Goal: Information Seeking & Learning: Learn about a topic

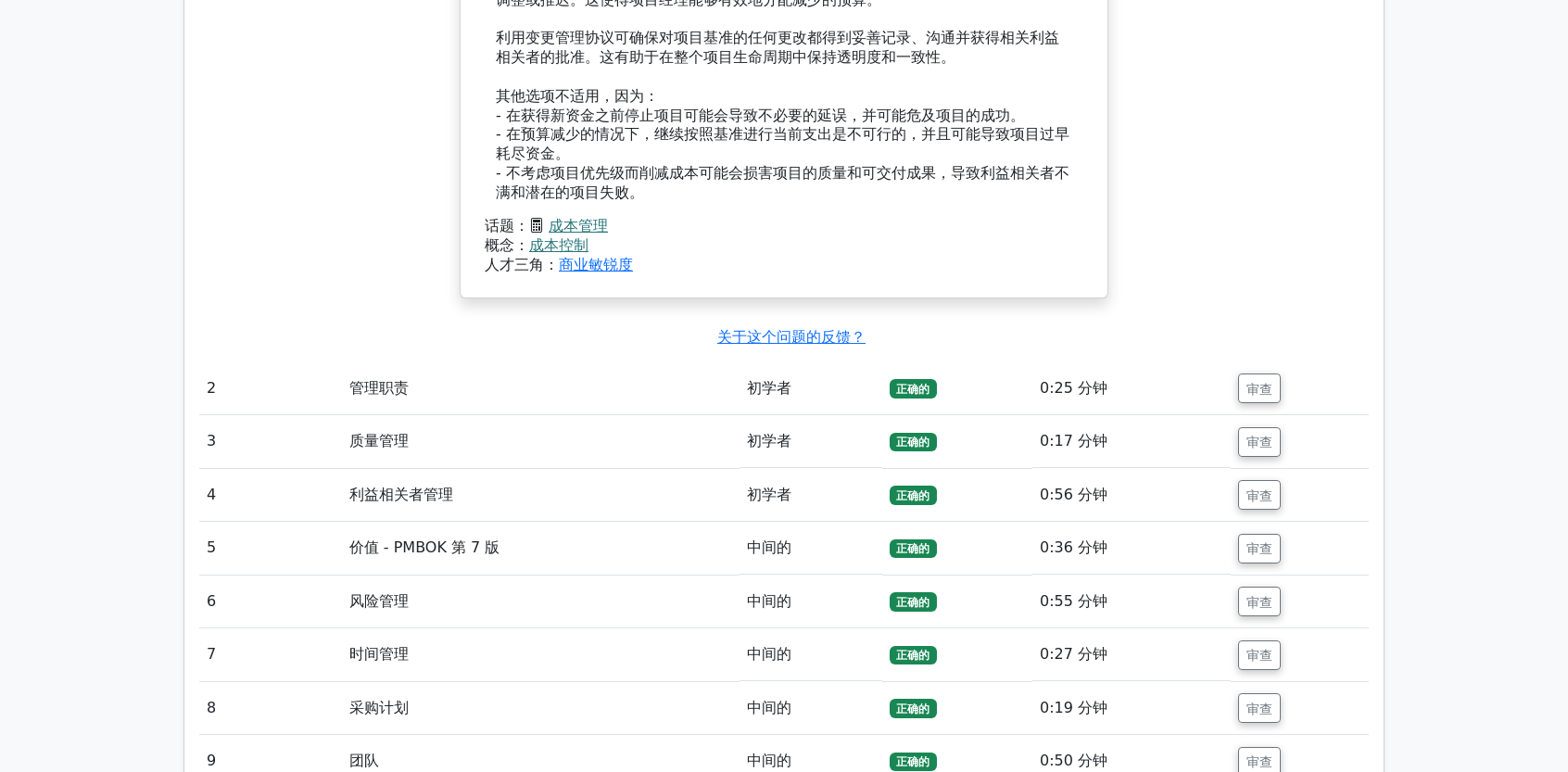
scroll to position [2492, 0]
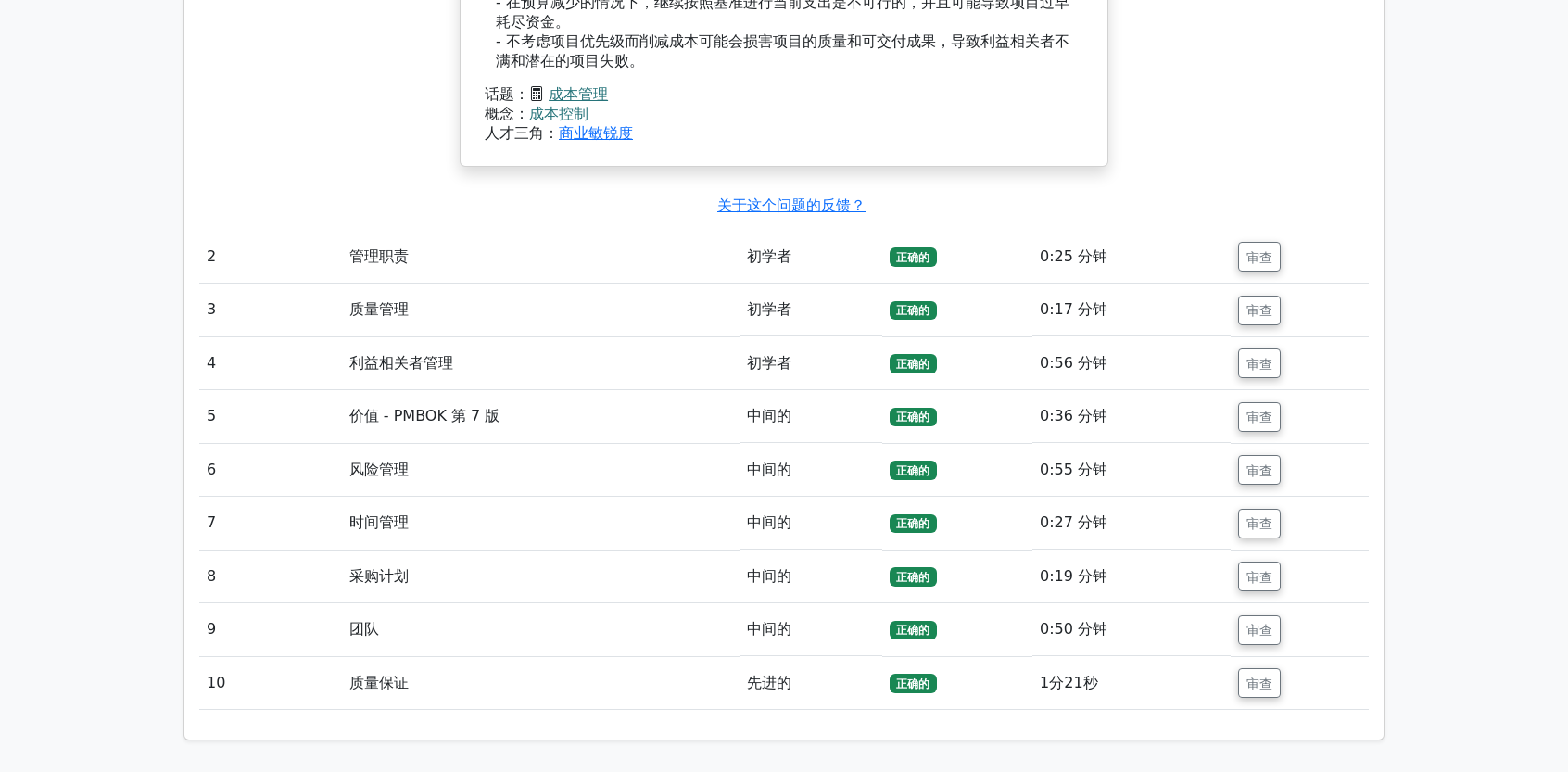
click at [922, 251] on font "正确的" at bounding box center [913, 257] width 33 height 13
click at [393, 257] on font "管理职责" at bounding box center [379, 257] width 60 height 18
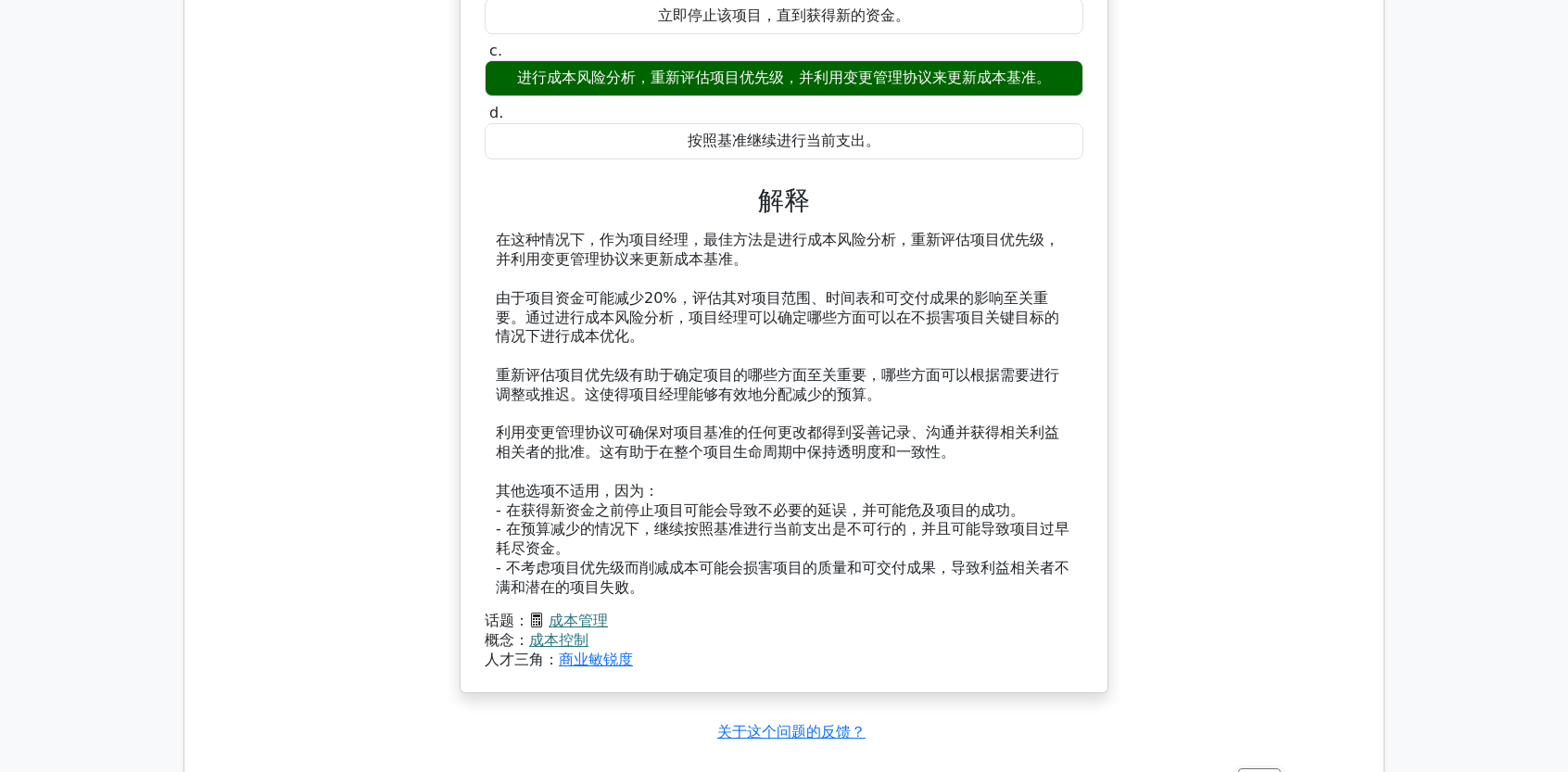
scroll to position [2341, 0]
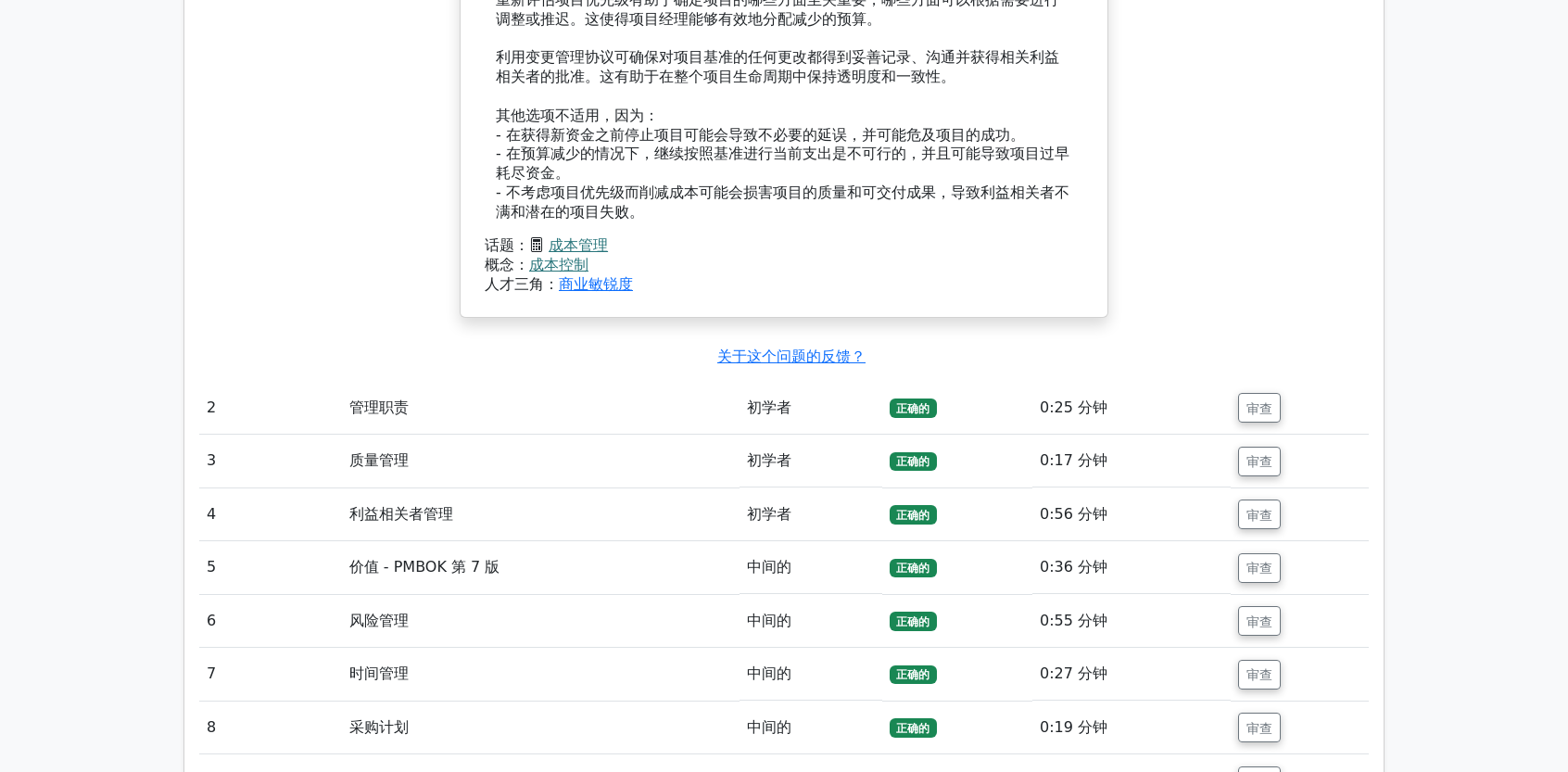
click at [390, 407] on font "管理职责" at bounding box center [379, 408] width 60 height 18
click at [909, 403] on font "正确的" at bounding box center [913, 409] width 33 height 13
click at [1259, 412] on button "审查" at bounding box center [1259, 408] width 43 height 29
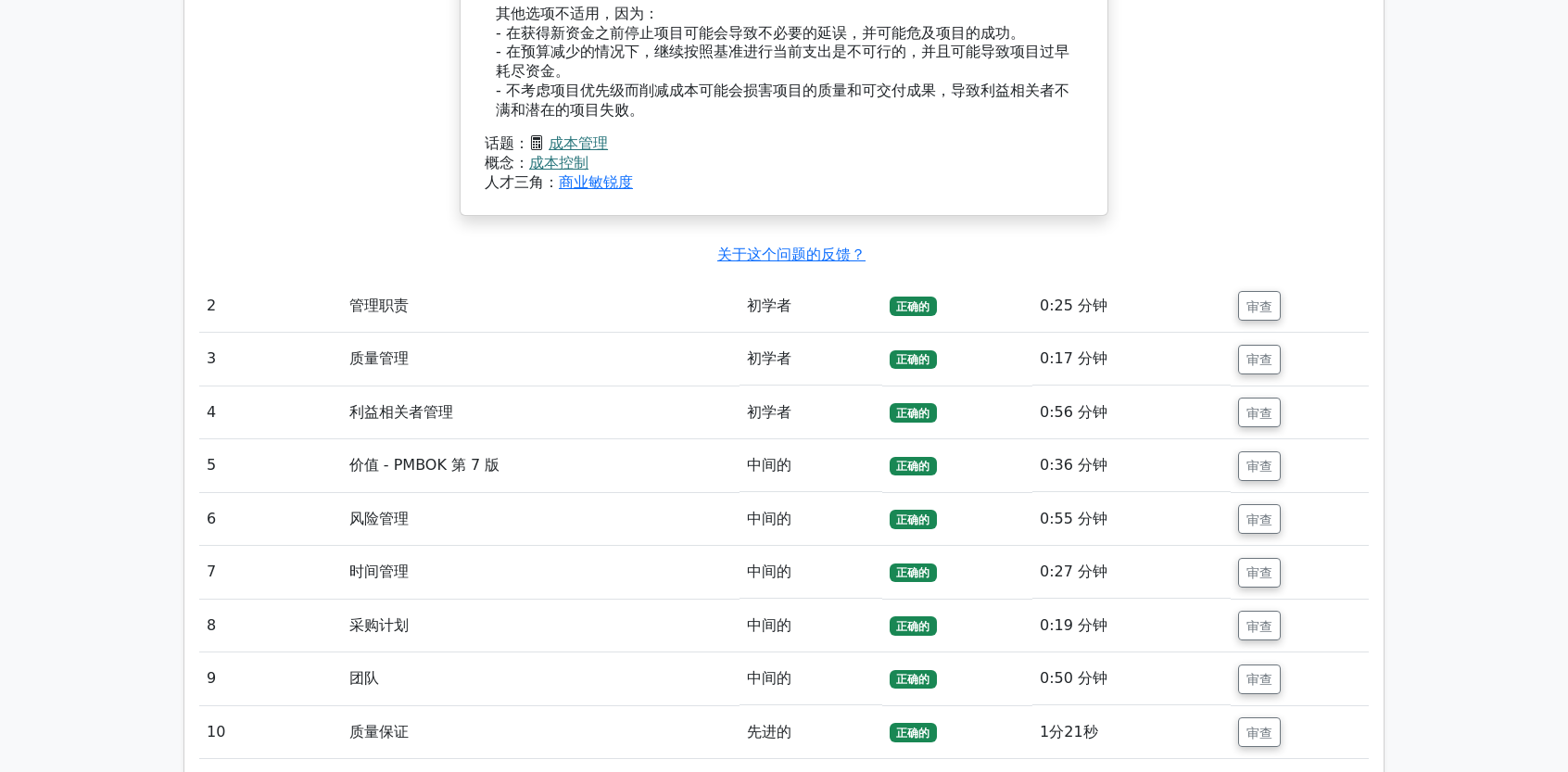
scroll to position [2527, 0]
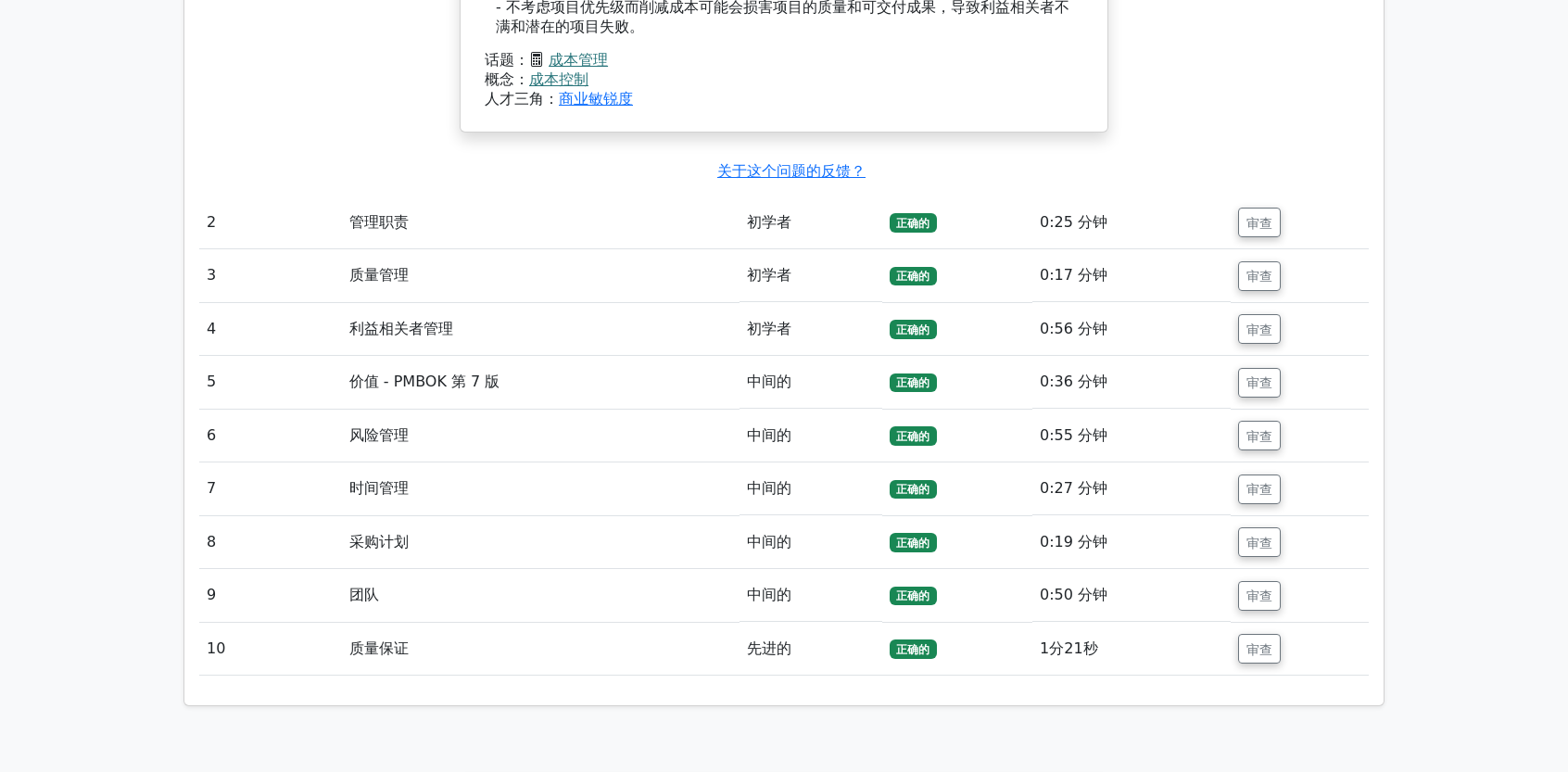
click at [211, 217] on font "2" at bounding box center [211, 222] width 9 height 18
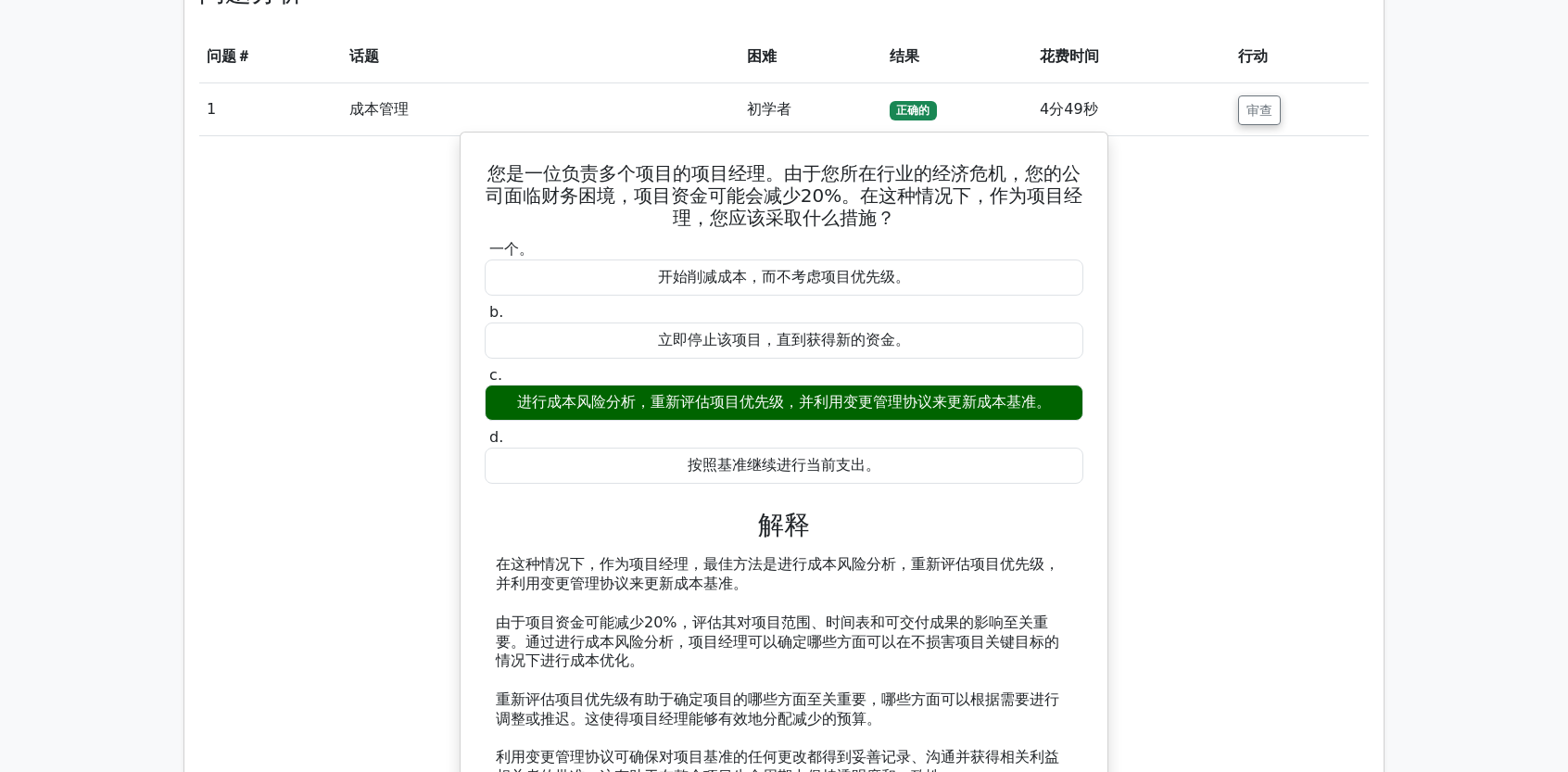
scroll to position [1600, 0]
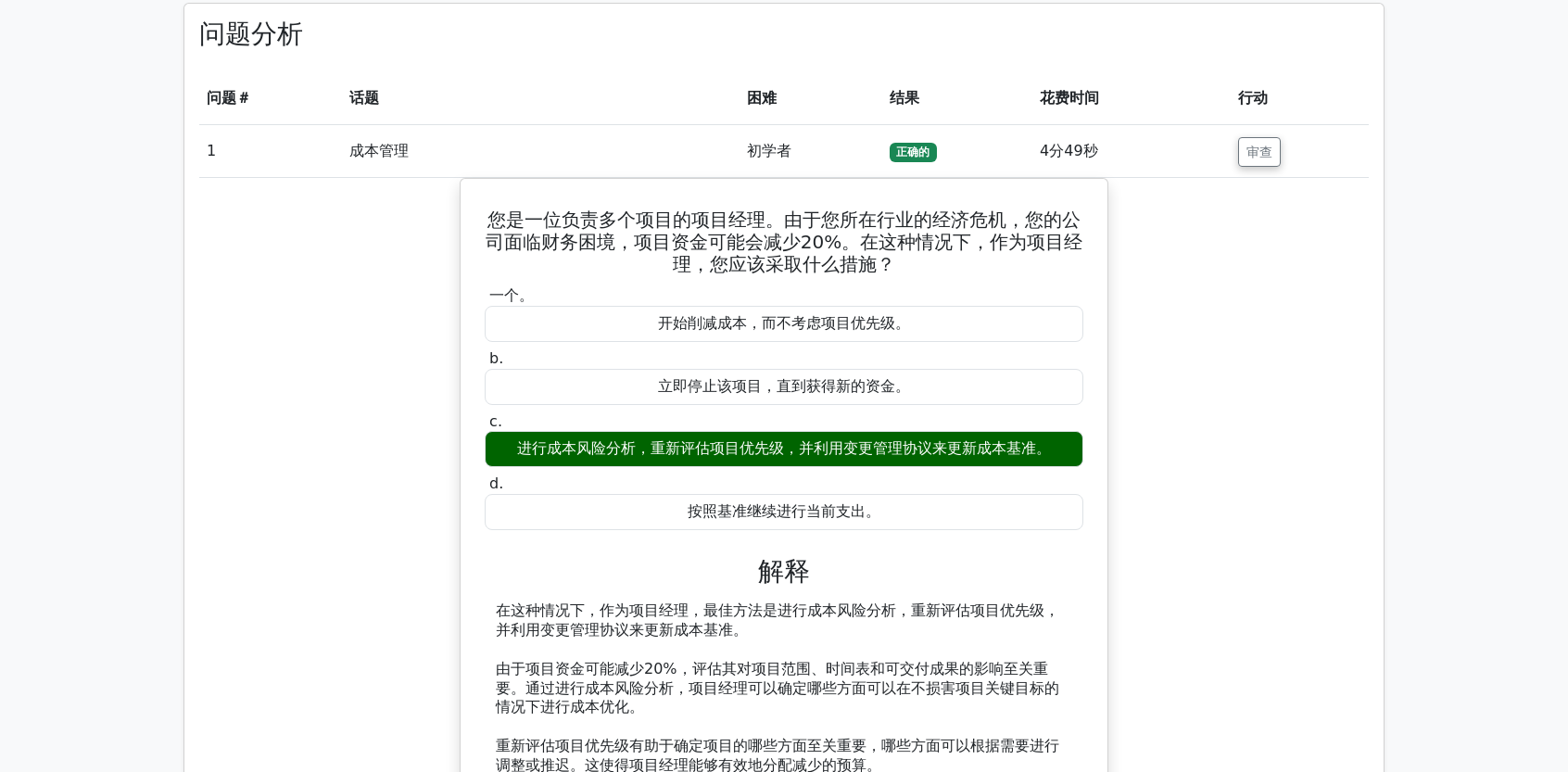
click at [1410, 421] on main "升级至高级版 项目管理专业准备包（2025） 获得 PMP 认证所需的 35 个 PDU 9955 高级项目管理专业练习题。 加速掌握：深入研究关键主题以快速…" at bounding box center [784, 384] width 1568 height 3849
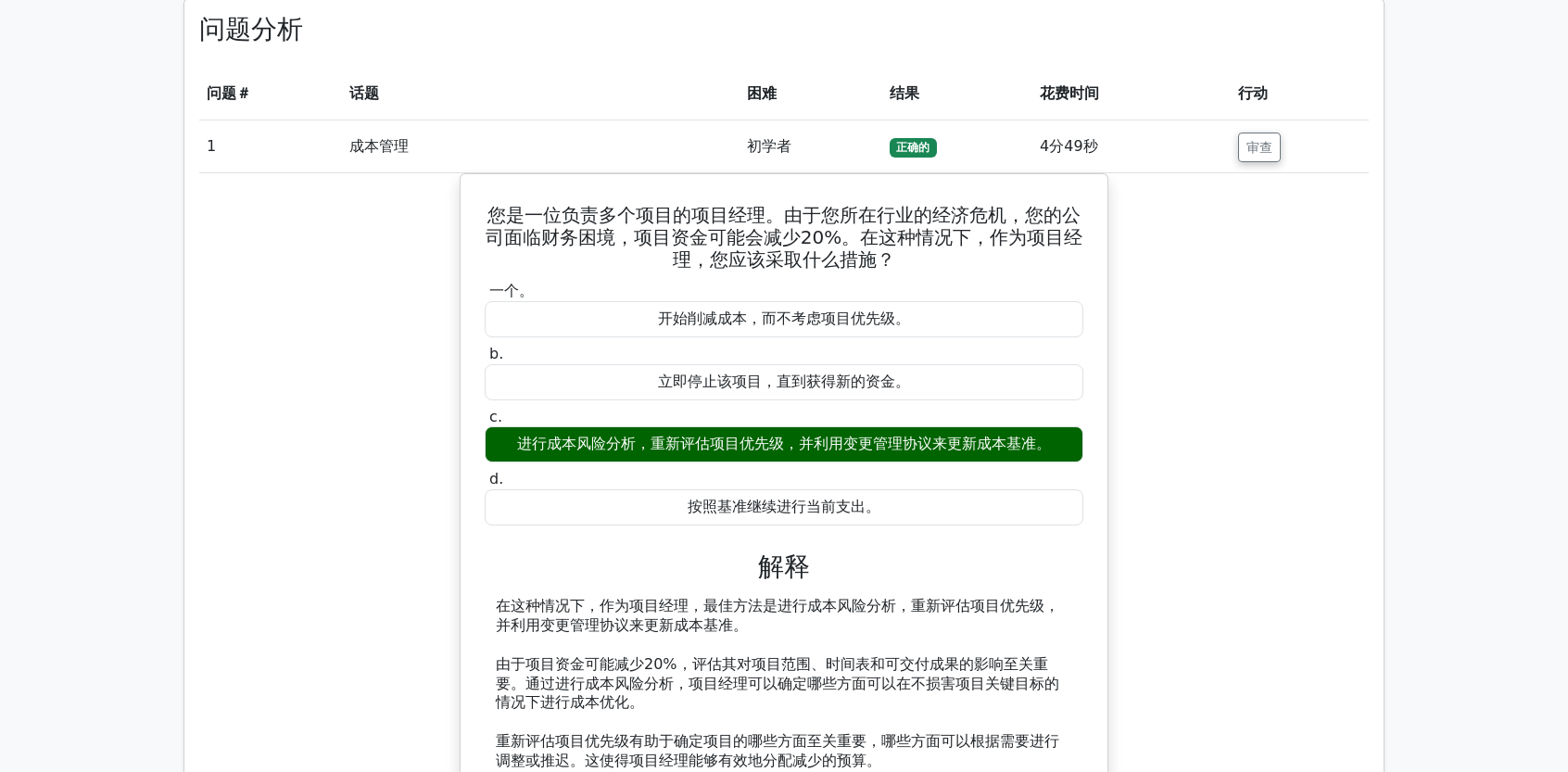
click at [929, 147] on font "正确的" at bounding box center [913, 147] width 33 height 13
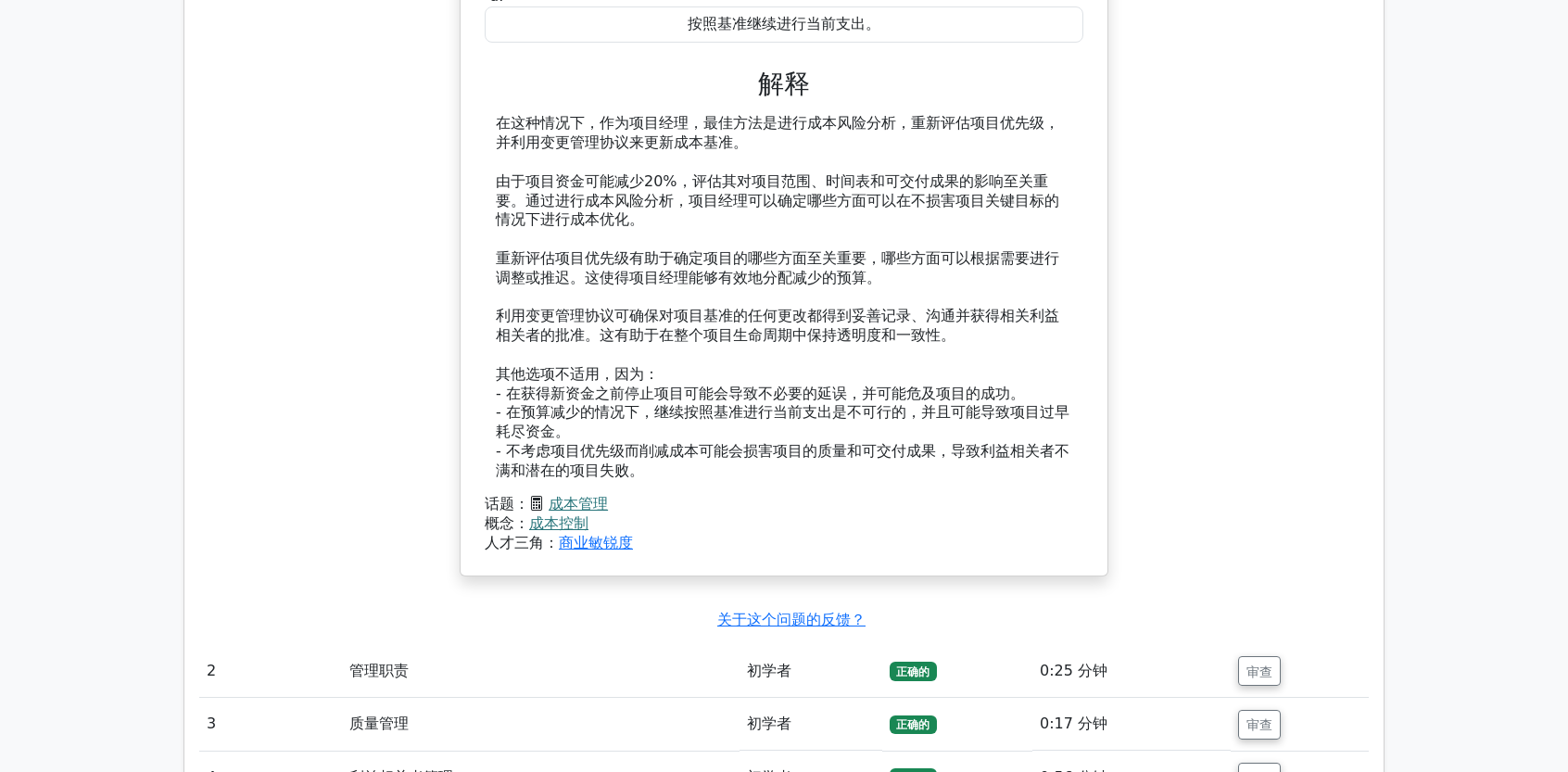
scroll to position [2248, 0]
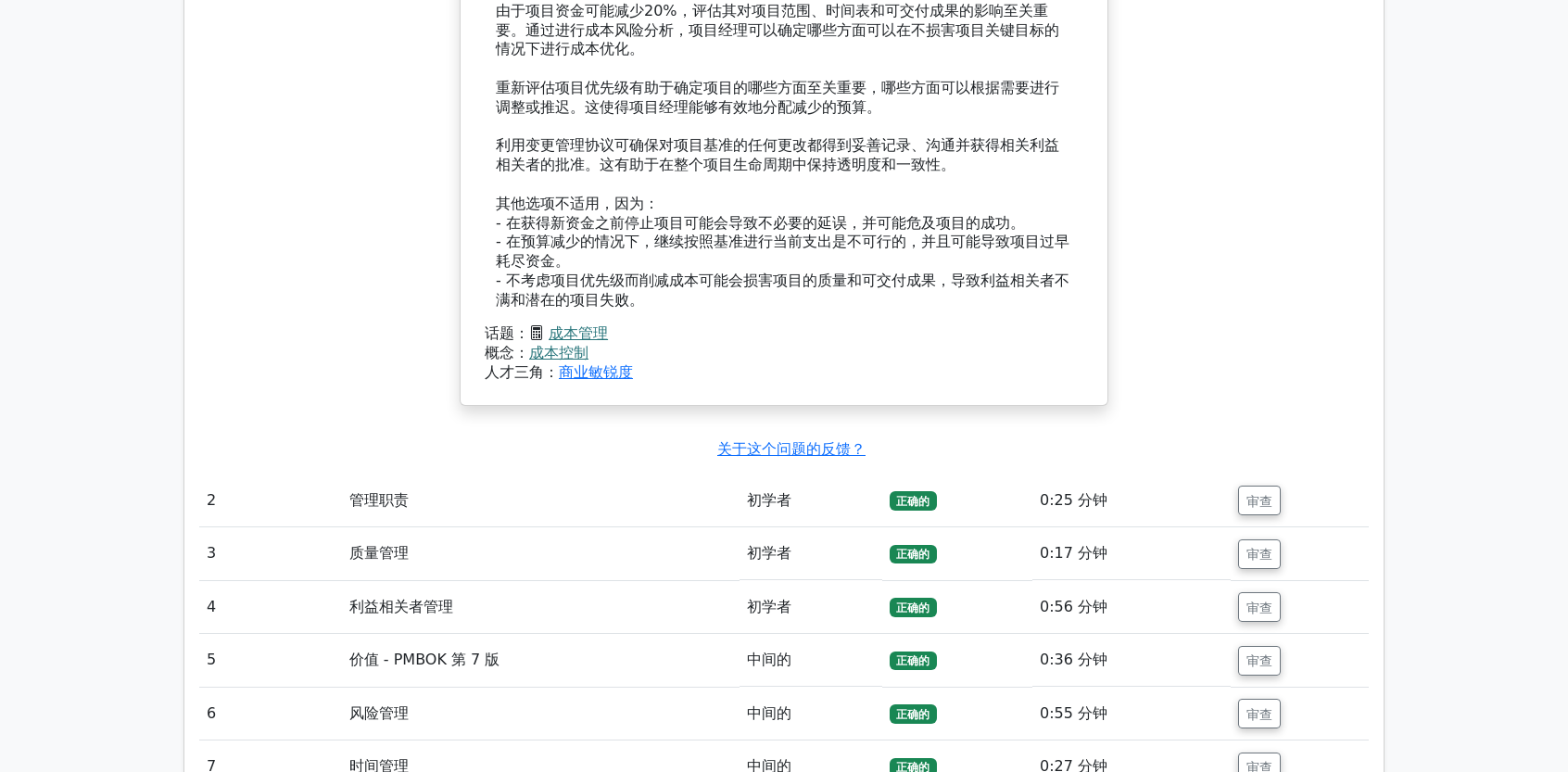
click at [560, 348] on font "成本控制" at bounding box center [558, 353] width 60 height 18
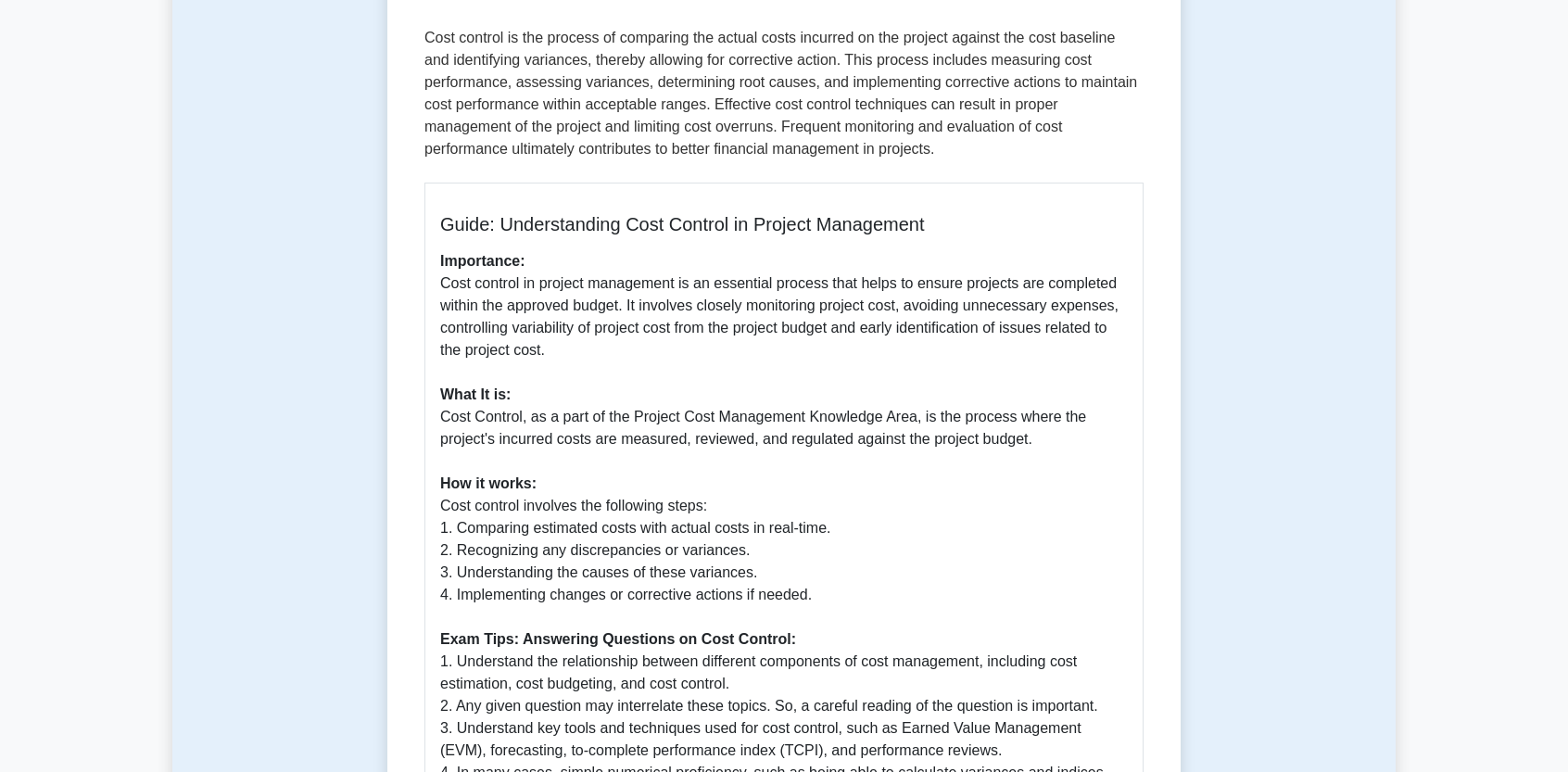
scroll to position [278, 0]
